Goal: Find specific page/section: Find specific page/section

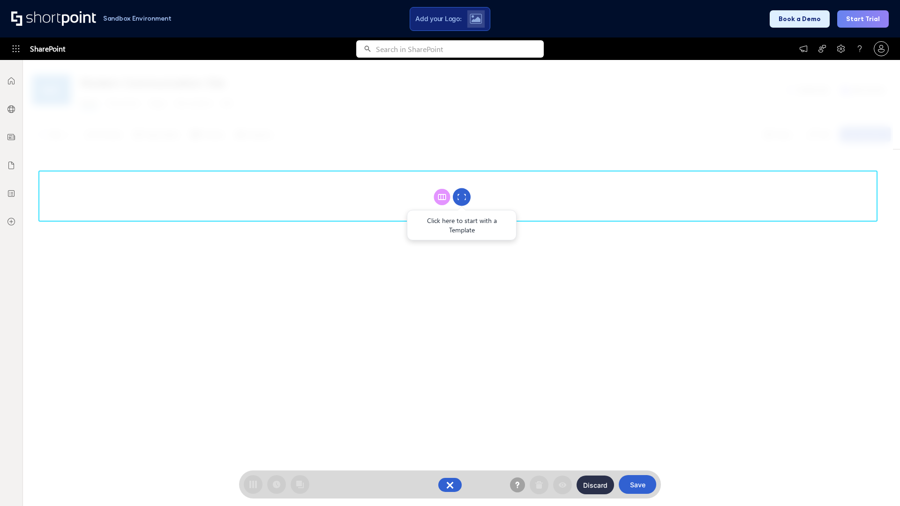
click at [462, 197] on circle at bounding box center [462, 197] width 18 height 18
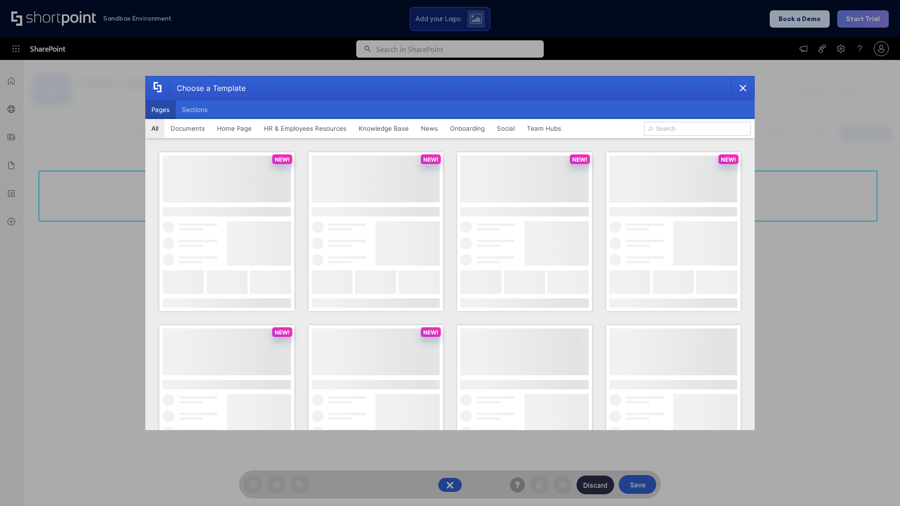
click at [160, 110] on button "Pages" at bounding box center [160, 109] width 30 height 19
type input "News Portal 2"
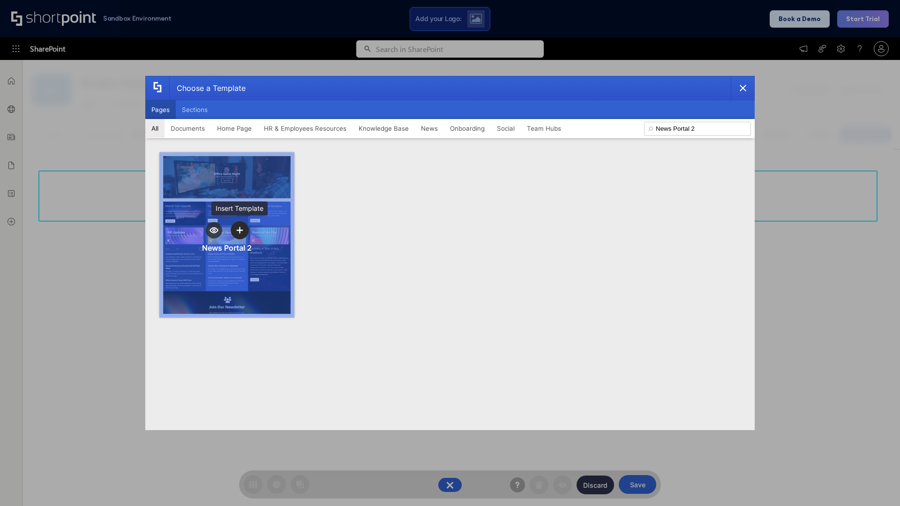
click at [239, 230] on icon "template selector" at bounding box center [239, 230] width 7 height 7
